Goal: Task Accomplishment & Management: Use online tool/utility

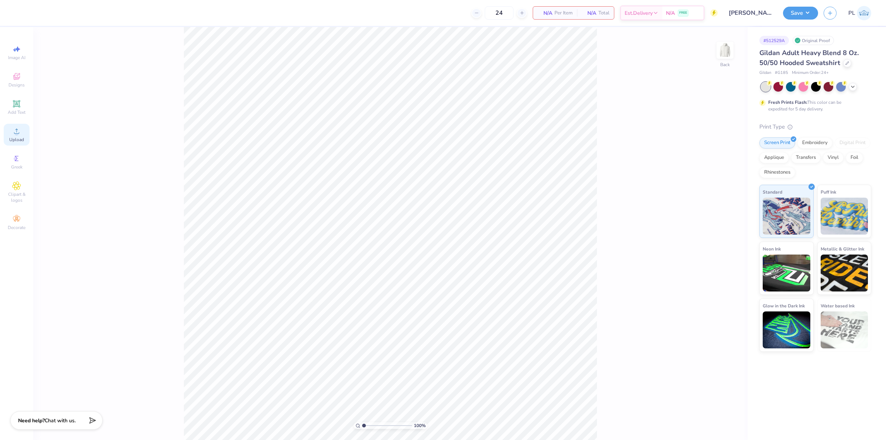
click at [23, 139] on span "Upload" at bounding box center [16, 140] width 15 height 6
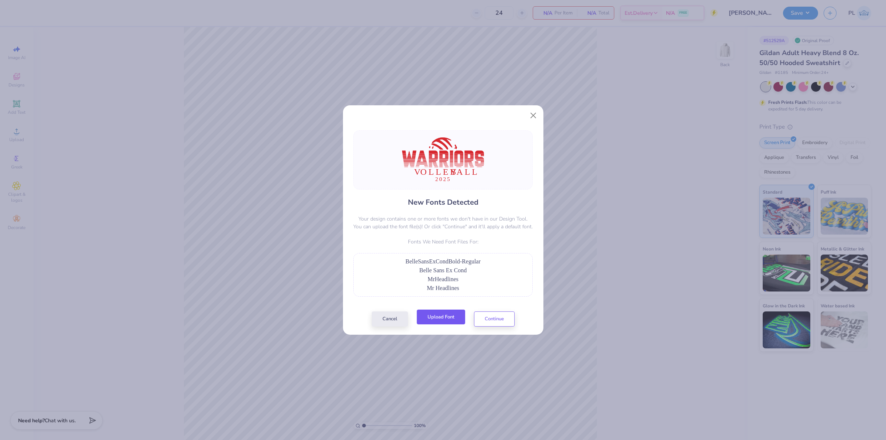
click at [438, 316] on button "Upload Font" at bounding box center [441, 317] width 48 height 15
click at [438, 319] on button "Upload Font" at bounding box center [441, 317] width 48 height 15
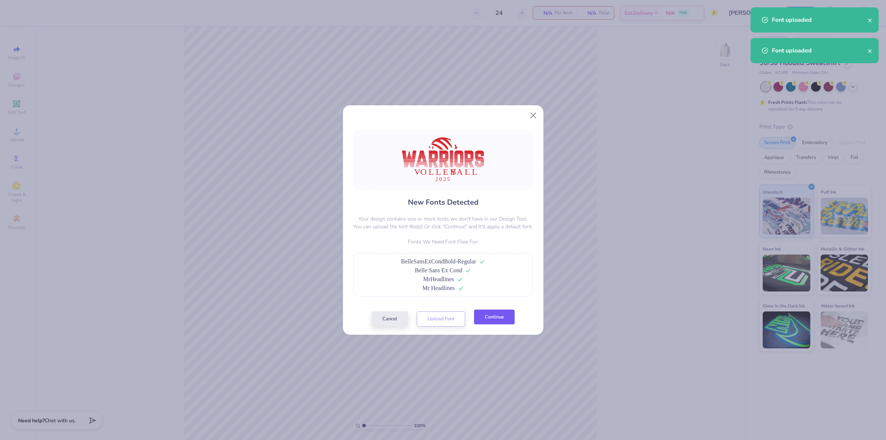
click at [503, 319] on button "Continue" at bounding box center [494, 317] width 41 height 15
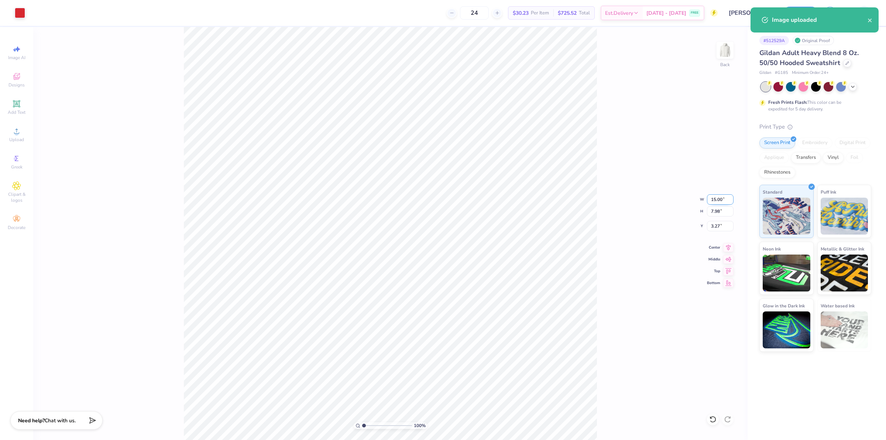
drag, startPoint x: 711, startPoint y: 198, endPoint x: 724, endPoint y: 198, distance: 12.9
click at [724, 198] on input "15.00" at bounding box center [720, 199] width 27 height 10
click at [718, 213] on input "7.98" at bounding box center [720, 211] width 27 height 10
type input "12.00"
type input "6.39"
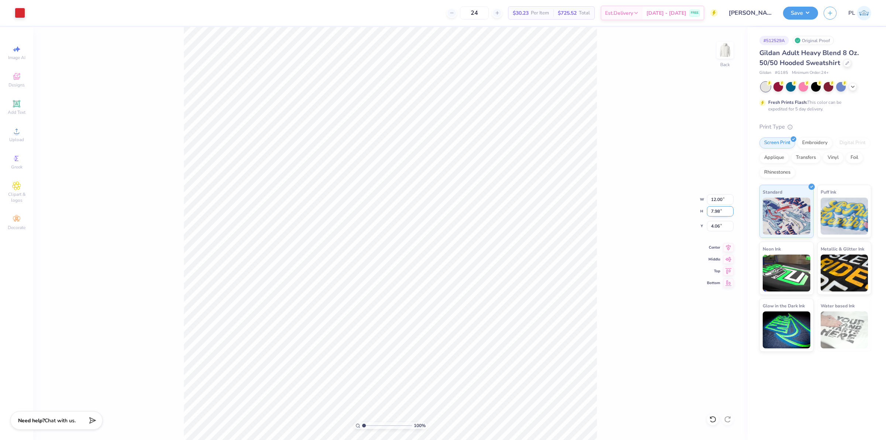
type input "4.06"
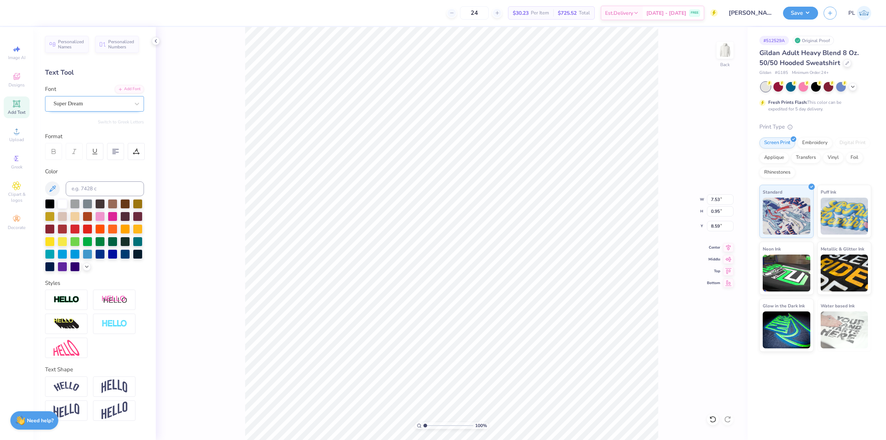
click at [97, 101] on div "Super Dream" at bounding box center [92, 103] width 78 height 11
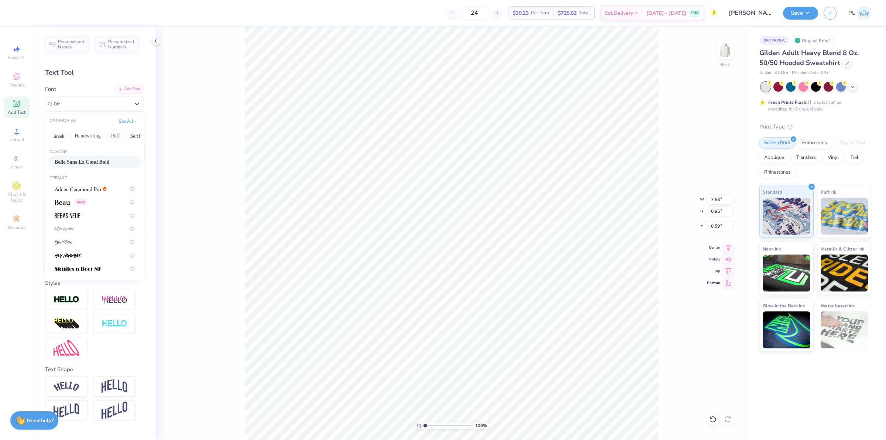
click at [84, 165] on span "Belle Sans Ex Cond Bold" at bounding box center [82, 162] width 55 height 8
type input "be"
type input "5.99"
type input "0.89"
type input "8.71"
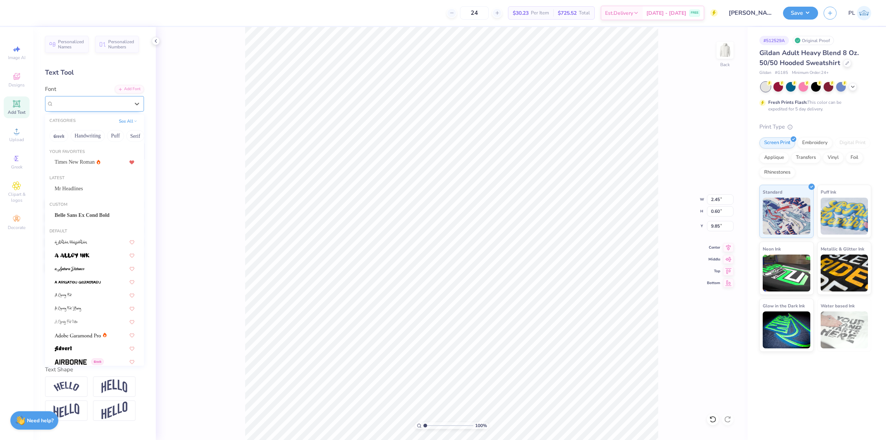
click at [97, 100] on div "Super Dream" at bounding box center [92, 103] width 78 height 11
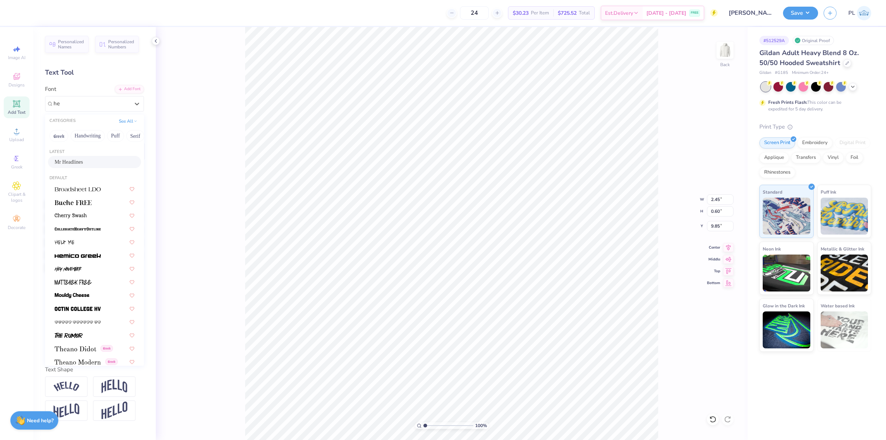
click at [67, 157] on div "Mr Headlines" at bounding box center [94, 162] width 93 height 12
type input "he"
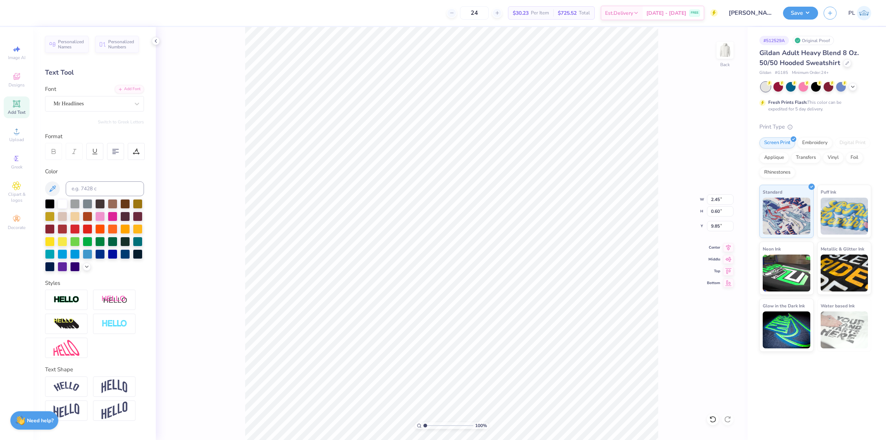
type input "2.21"
type input "0.62"
type input "9.90"
click at [133, 152] on icon at bounding box center [136, 151] width 7 height 7
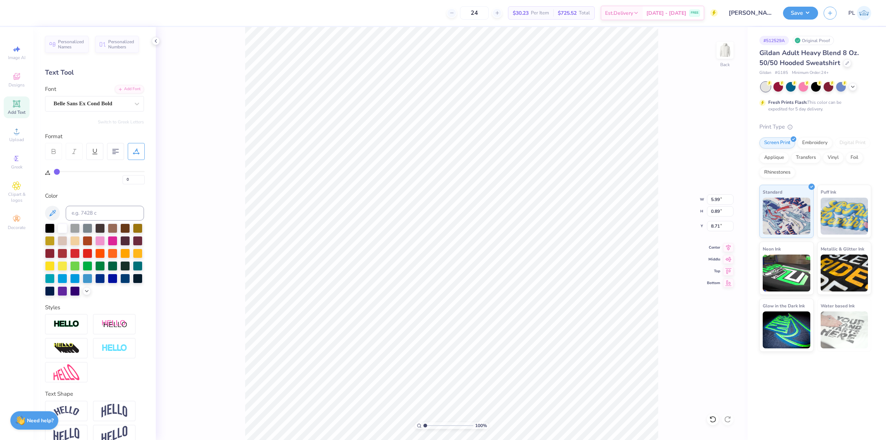
type input "11"
click at [66, 171] on input "range" at bounding box center [99, 171] width 91 height 1
type input "7.26"
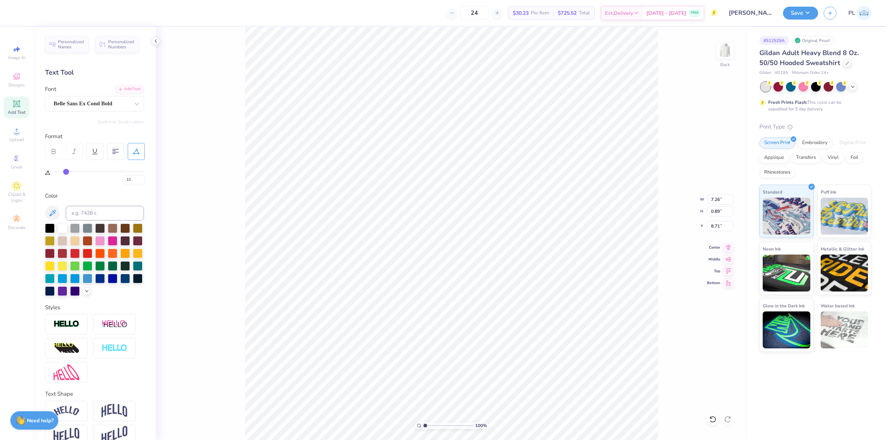
type input "12"
type input "13"
type input "14"
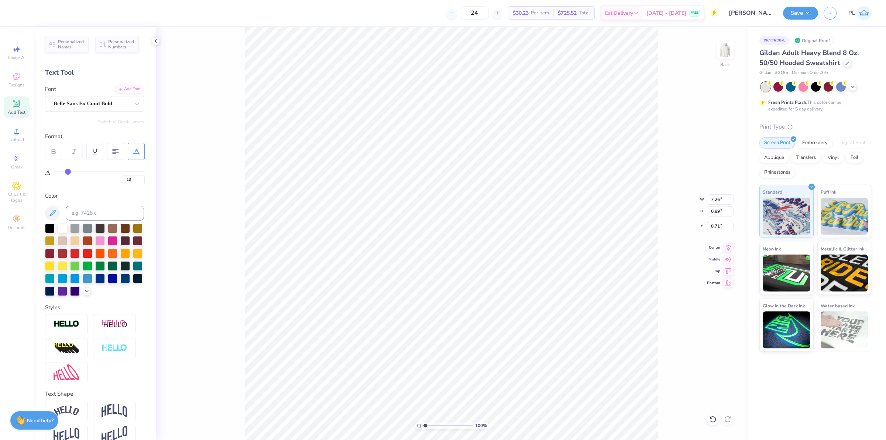
type input "14"
type input "15"
click at [69, 172] on input "range" at bounding box center [99, 171] width 91 height 1
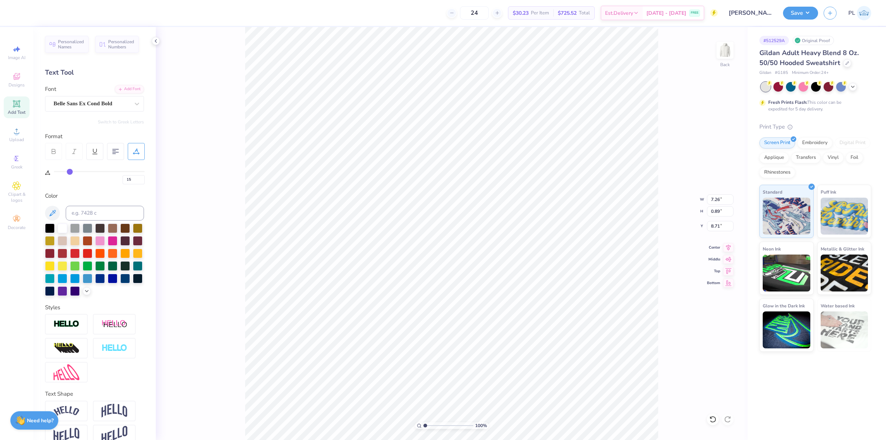
type input "7.72"
type input "0.89"
type input "8.71"
click at [133, 178] on input "15" at bounding box center [134, 179] width 22 height 9
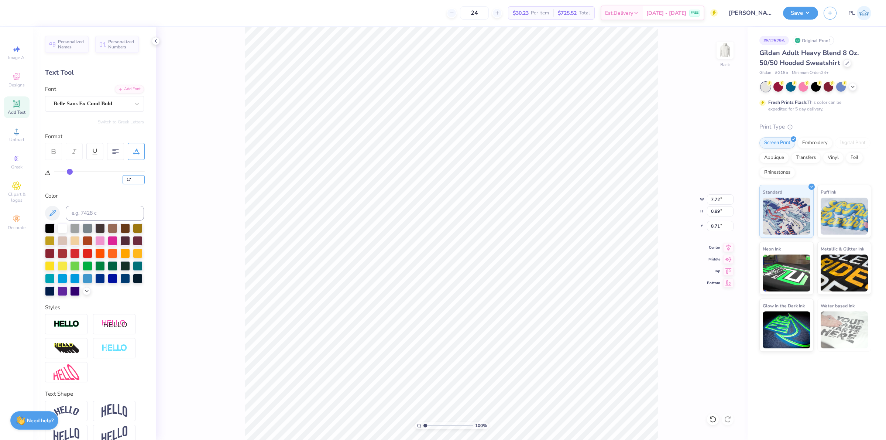
type input "17"
type input "7.95"
type input "20"
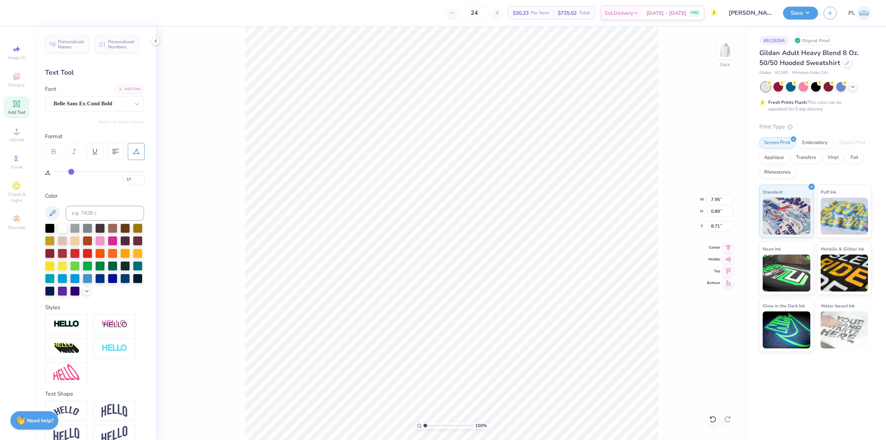
type input "2.21"
type input "0.62"
click at [720, 228] on input "9.98" at bounding box center [720, 226] width 27 height 10
type input "9.90"
drag, startPoint x: 710, startPoint y: 228, endPoint x: 722, endPoint y: 226, distance: 12.6
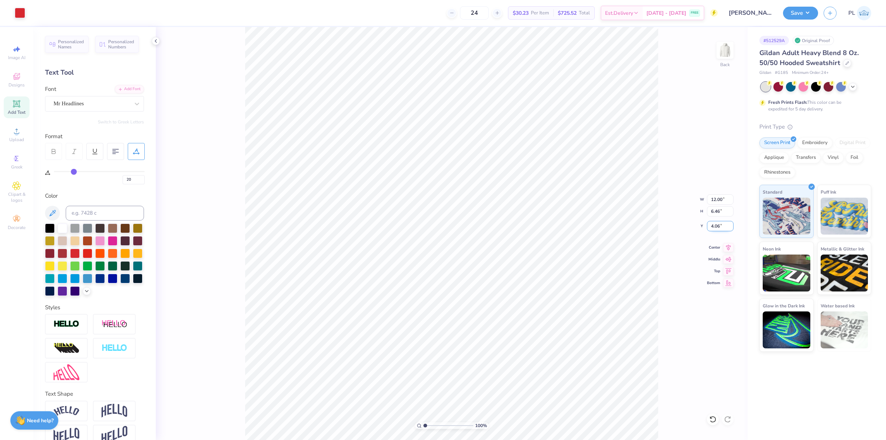
click at [722, 226] on input "4.06" at bounding box center [720, 226] width 27 height 10
click at [715, 218] on div "100 % Back W 12.00 12.00 " H 6.46 6.46 " Y 3 3 " Center Middle Top Bottom" at bounding box center [452, 233] width 592 height 413
type input "3.00"
click at [715, 215] on div "100 % Back W 12.00 H 6.46 Y 3.00 Center Middle Top Bottom" at bounding box center [452, 233] width 592 height 413
drag, startPoint x: 714, startPoint y: 198, endPoint x: 727, endPoint y: 198, distance: 12.9
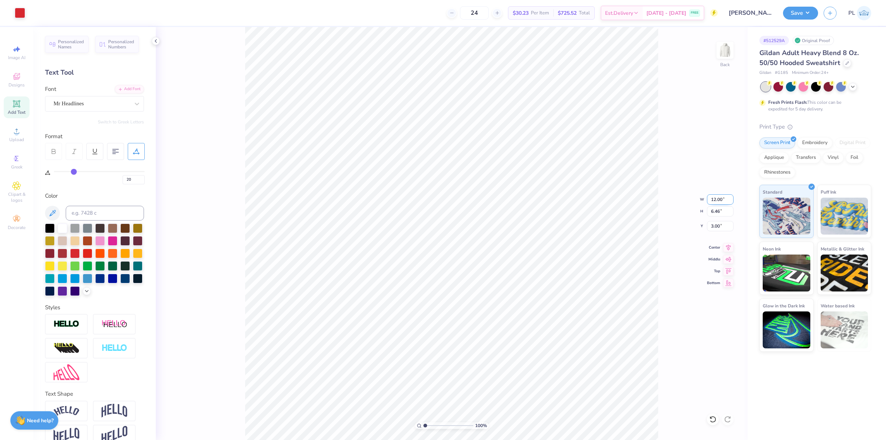
click at [727, 198] on input "12.00" at bounding box center [720, 199] width 27 height 10
click at [716, 226] on input "3.00" at bounding box center [720, 226] width 27 height 10
type input "11.00"
type input "5.92"
drag, startPoint x: 710, startPoint y: 227, endPoint x: 722, endPoint y: 227, distance: 12.6
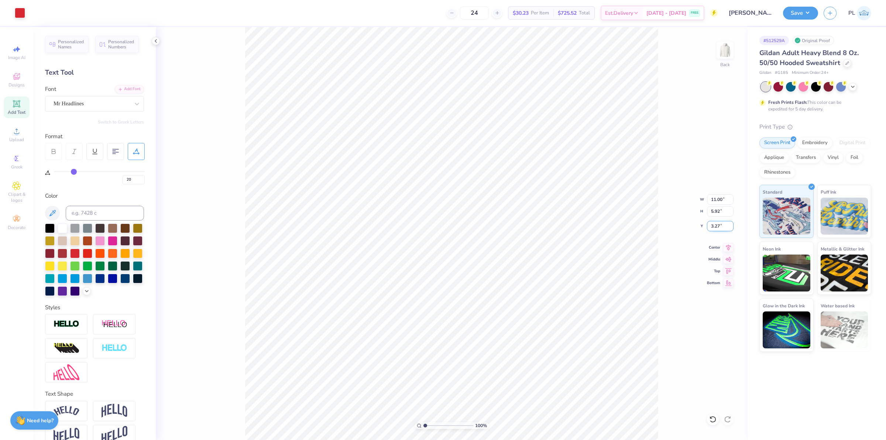
click at [722, 227] on input "3.27" at bounding box center [720, 226] width 27 height 10
click at [717, 216] on input "5.92" at bounding box center [720, 211] width 27 height 10
type input "3.00"
click at [794, 14] on button "Save" at bounding box center [800, 12] width 35 height 13
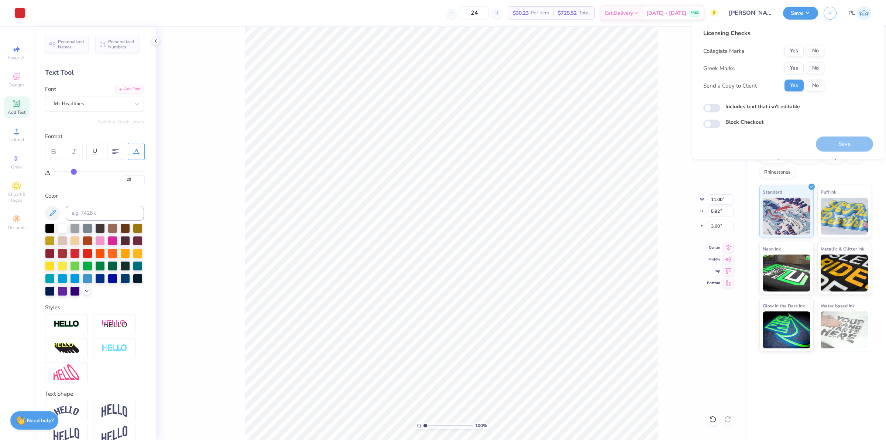
click at [818, 47] on button "No" at bounding box center [816, 51] width 18 height 12
click at [812, 65] on button "No" at bounding box center [816, 68] width 18 height 12
click at [757, 107] on label "Includes text that isn't editable" at bounding box center [763, 107] width 75 height 8
click at [721, 107] on input "Includes text that isn't editable" at bounding box center [712, 108] width 17 height 9
drag, startPoint x: 759, startPoint y: 103, endPoint x: 743, endPoint y: 102, distance: 15.6
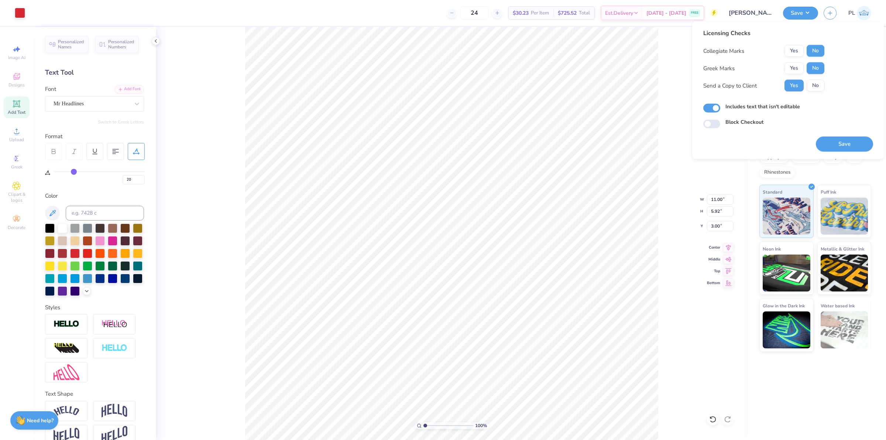
click at [759, 103] on label "Includes text that isn't editable" at bounding box center [763, 107] width 75 height 8
click at [721, 104] on input "Includes text that isn't editable" at bounding box center [712, 108] width 17 height 9
checkbox input "false"
click at [852, 147] on button "Save" at bounding box center [844, 144] width 57 height 15
